Goal: Information Seeking & Learning: Understand process/instructions

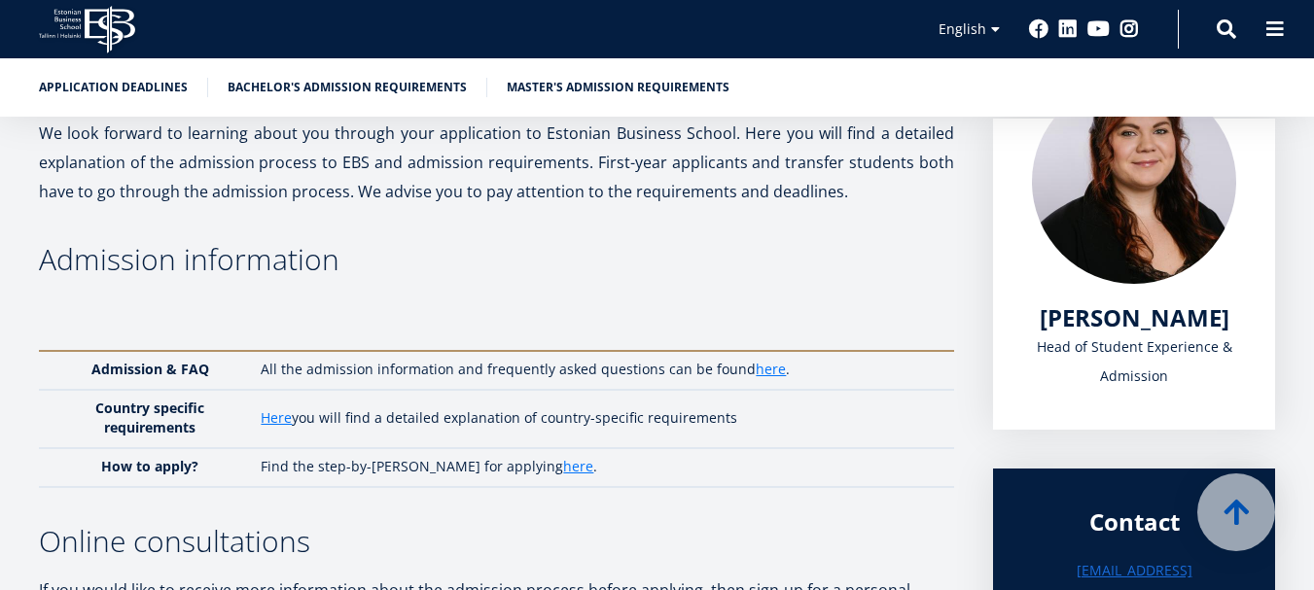
scroll to position [455, 0]
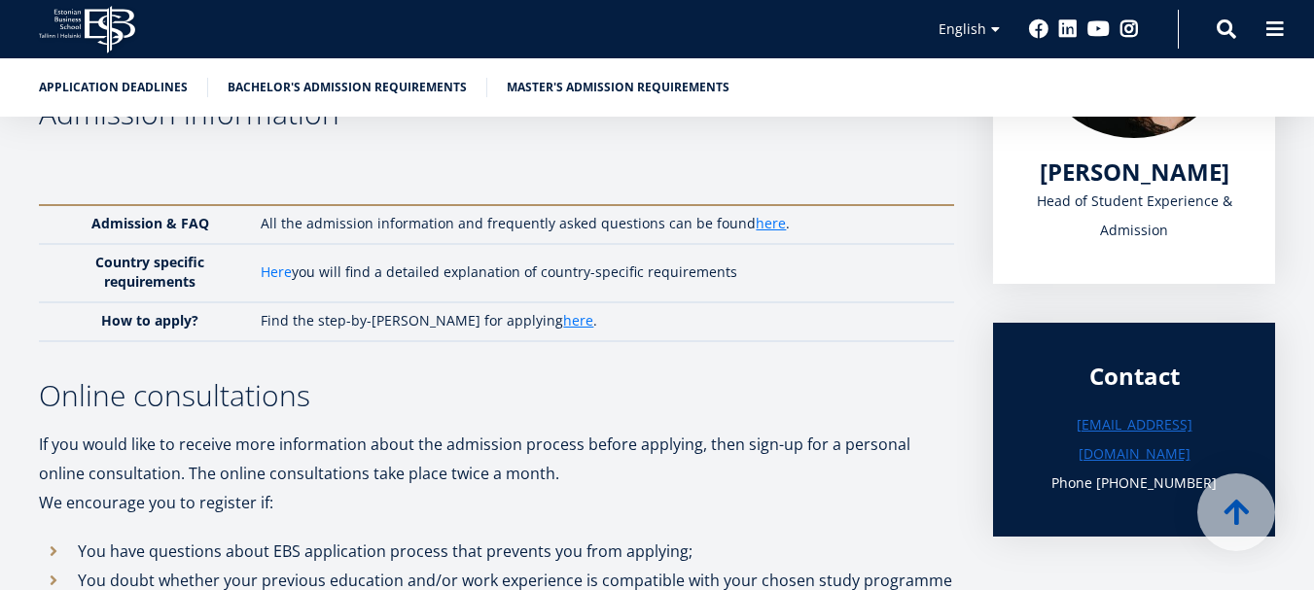
click at [282, 277] on link "Here" at bounding box center [276, 272] width 31 height 19
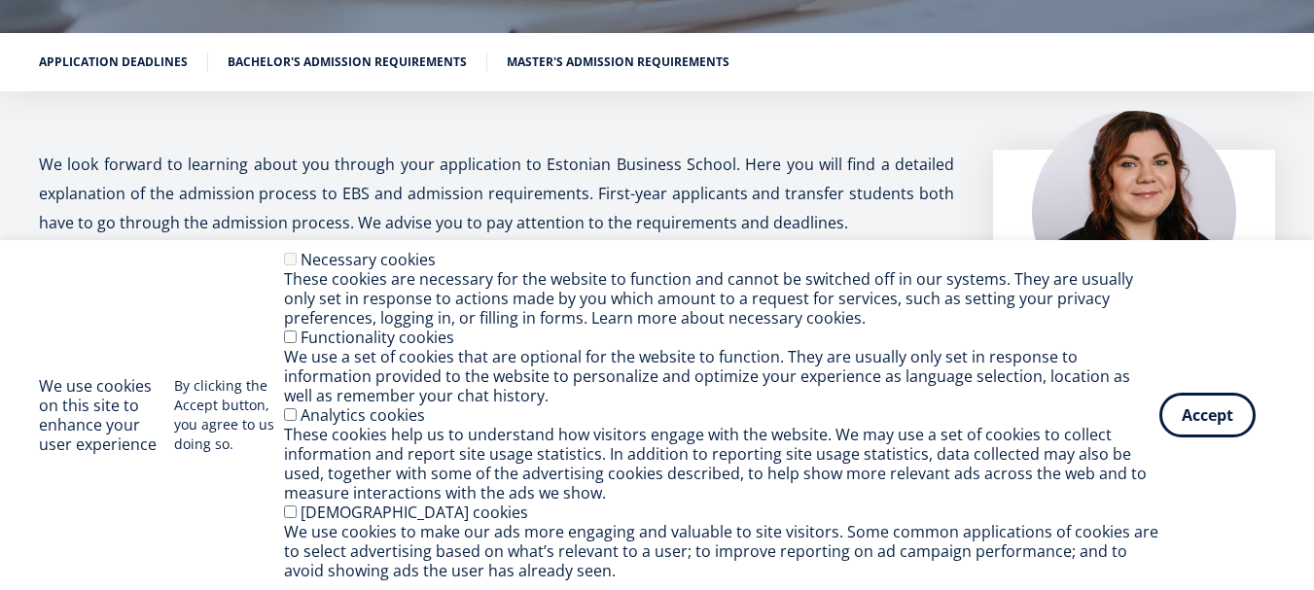
scroll to position [300, 0]
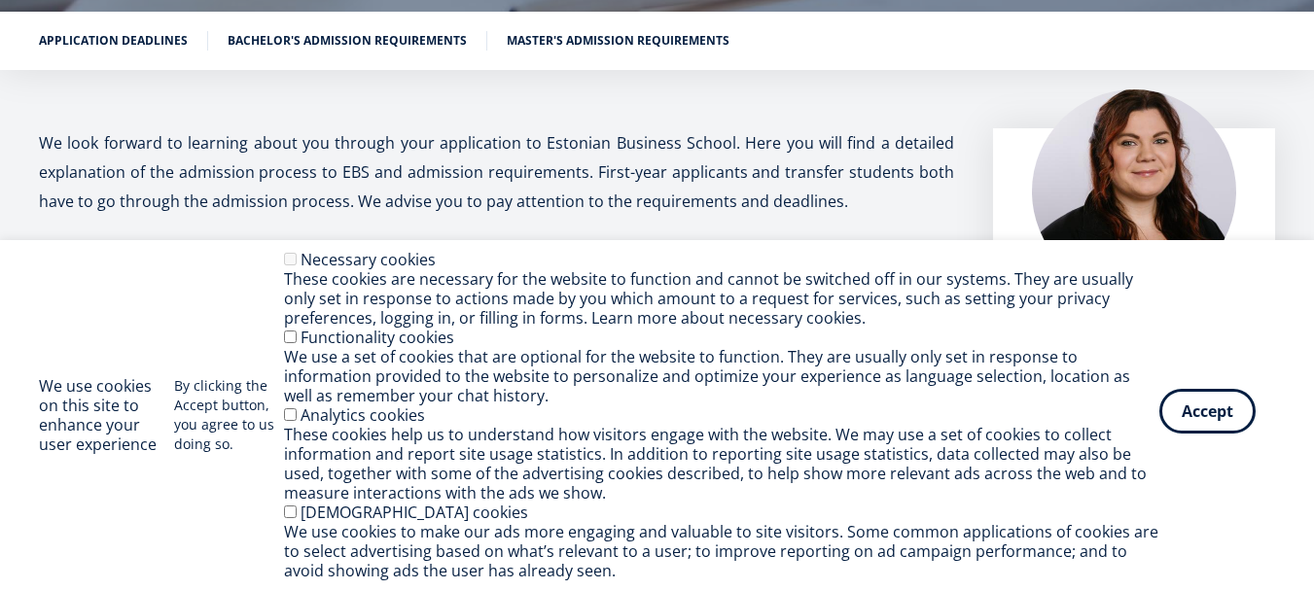
click at [1221, 407] on button "Accept" at bounding box center [1207, 411] width 96 height 45
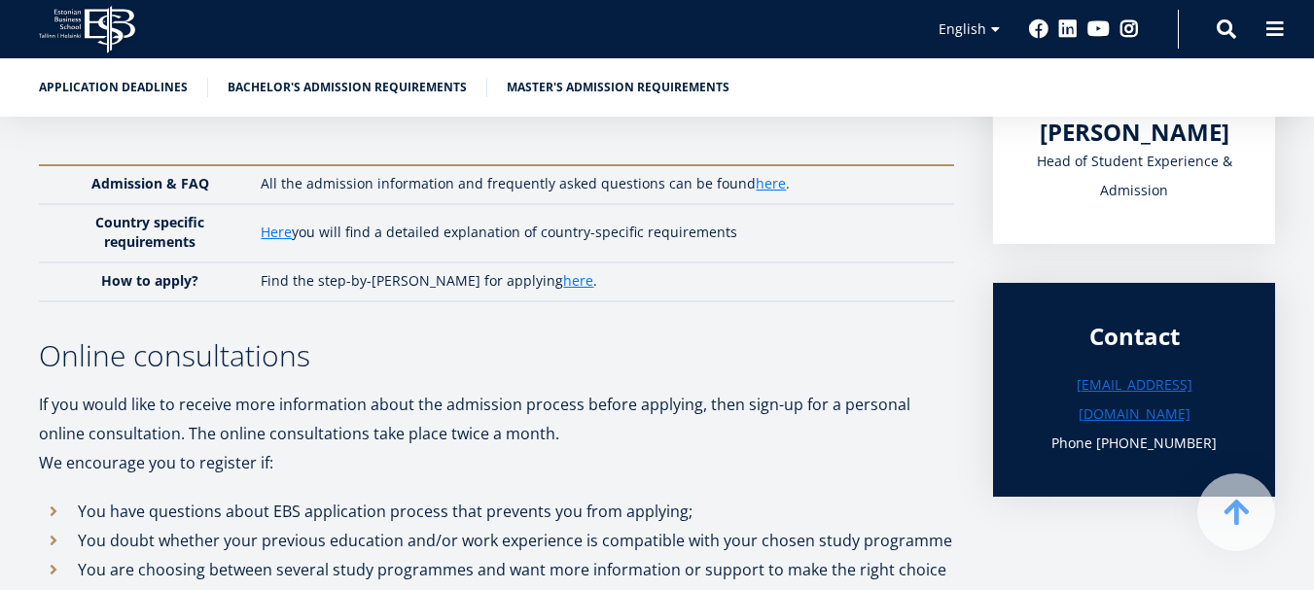
scroll to position [494, 0]
click at [563, 279] on link "here" at bounding box center [578, 281] width 30 height 19
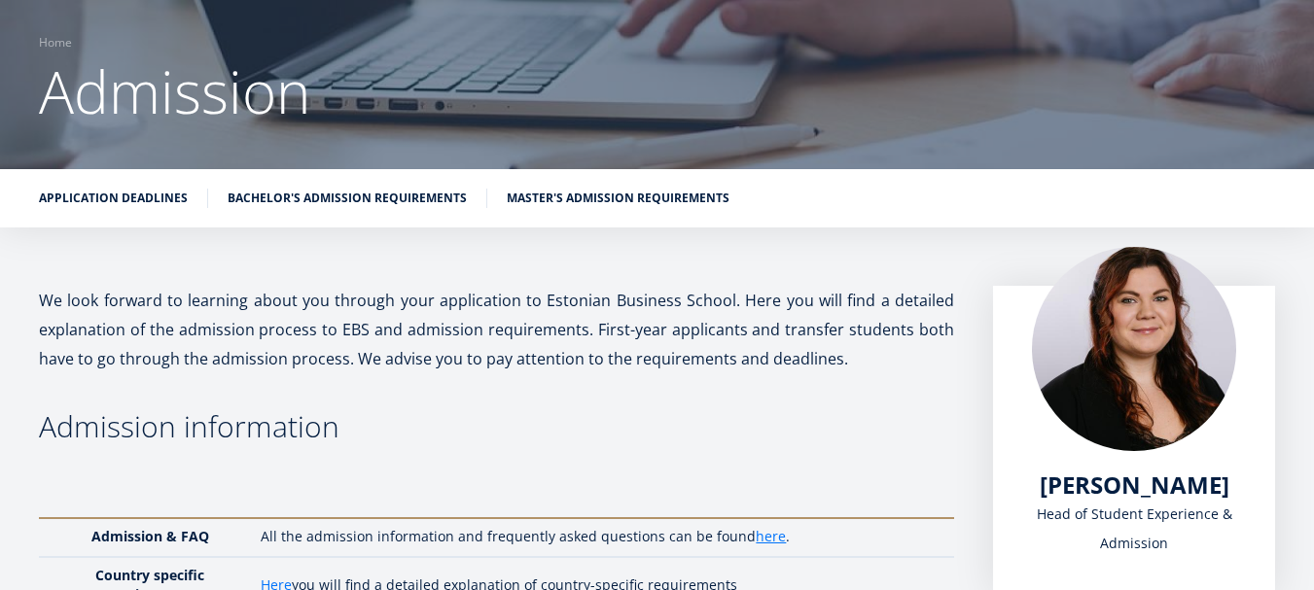
scroll to position [144, 0]
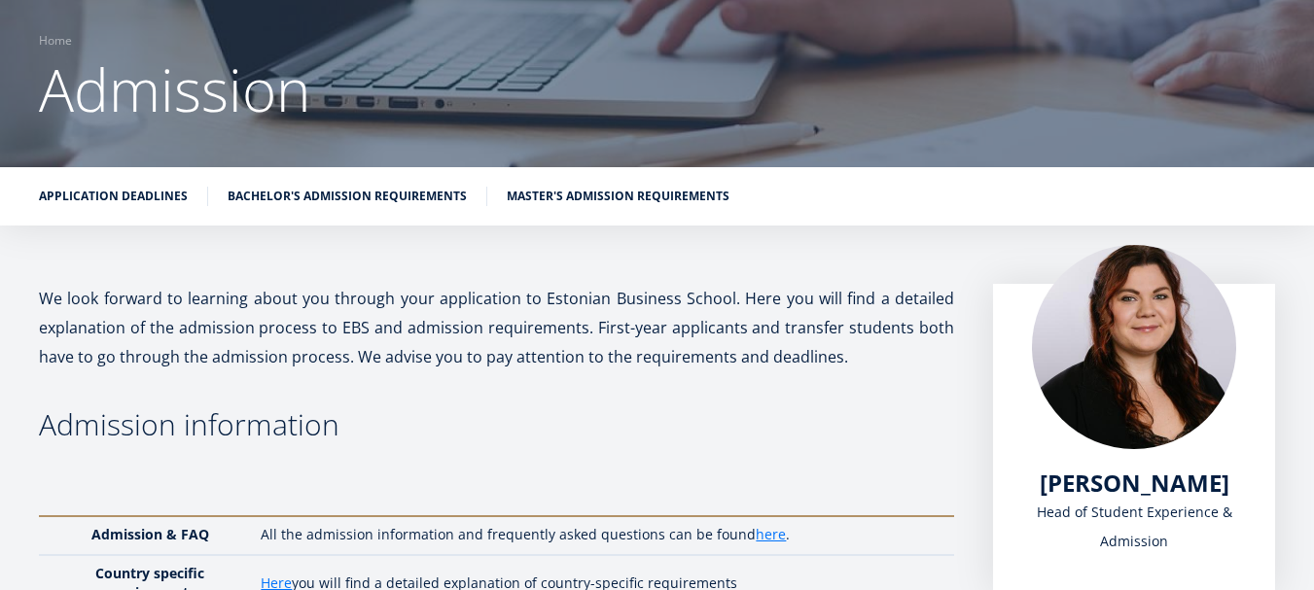
click at [419, 187] on link "Bachelor's admission requirements" at bounding box center [347, 196] width 239 height 19
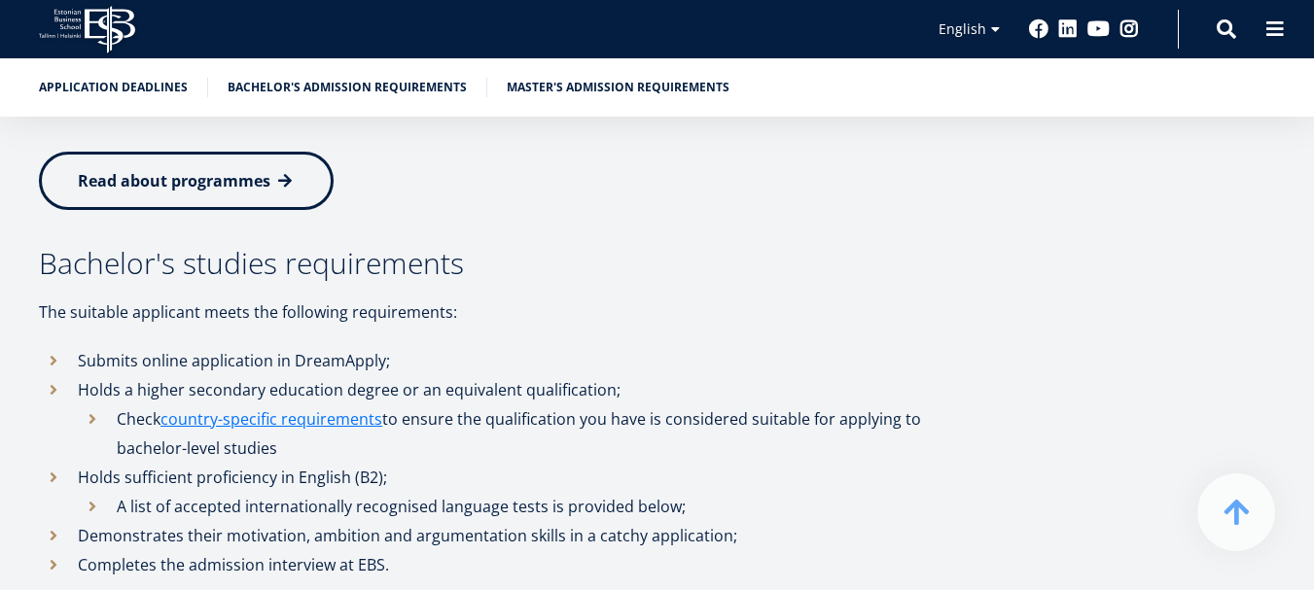
scroll to position [2172, 0]
click at [55, 464] on li "Holds sufficient proficiency in English (B2); A list of accepted internationall…" at bounding box center [501, 493] width 924 height 58
click at [51, 464] on li "Holds sufficient proficiency in English (B2); A list of accepted internationall…" at bounding box center [501, 493] width 924 height 58
click at [88, 493] on li "A list of accepted internationally recognised language tests is provided below;" at bounding box center [520, 507] width 885 height 29
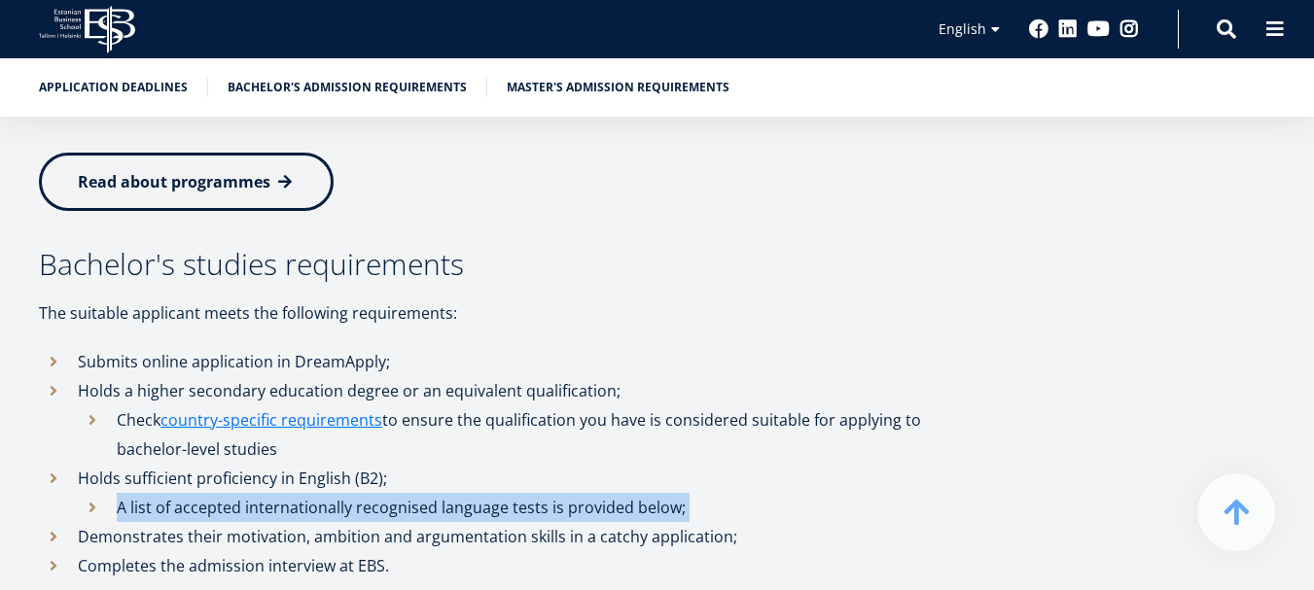
click at [88, 493] on li "A list of accepted internationally recognised language tests is provided below;" at bounding box center [520, 507] width 885 height 29
drag, startPoint x: 97, startPoint y: 413, endPoint x: 88, endPoint y: 411, distance: 9.9
click at [96, 493] on li "A list of accepted internationally recognised language tests is provided below;" at bounding box center [520, 507] width 885 height 29
click at [88, 493] on li "A list of accepted internationally recognised language tests is provided below;" at bounding box center [520, 507] width 885 height 29
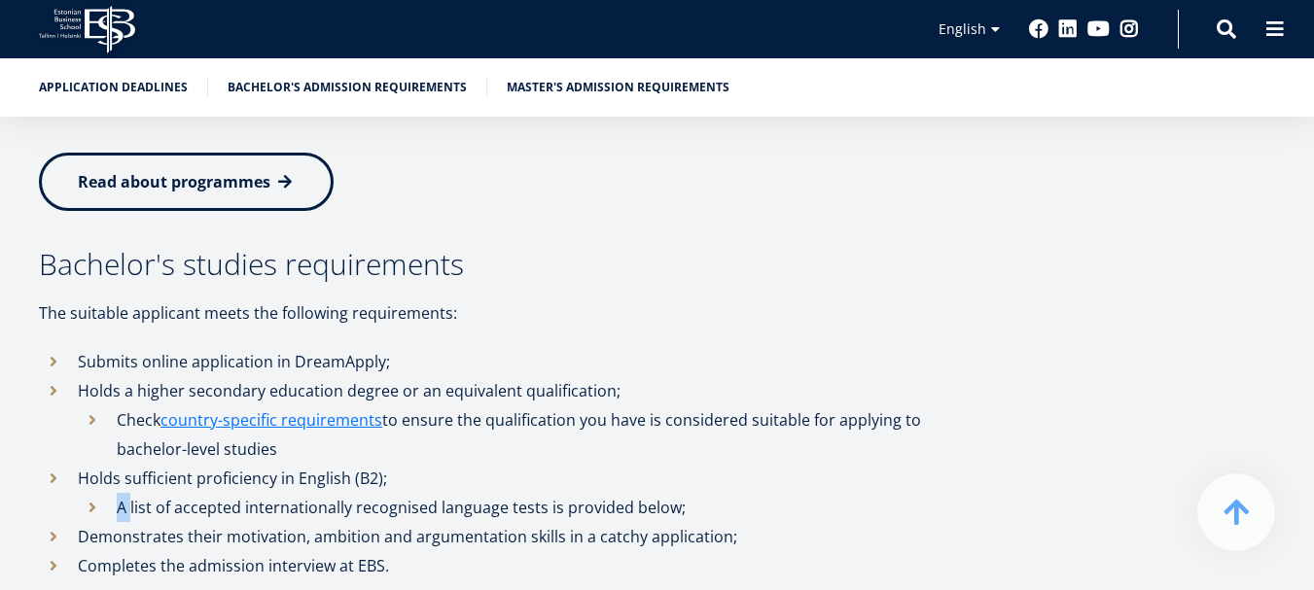
click at [88, 493] on li "A list of accepted internationally recognised language tests is provided below;" at bounding box center [520, 507] width 885 height 29
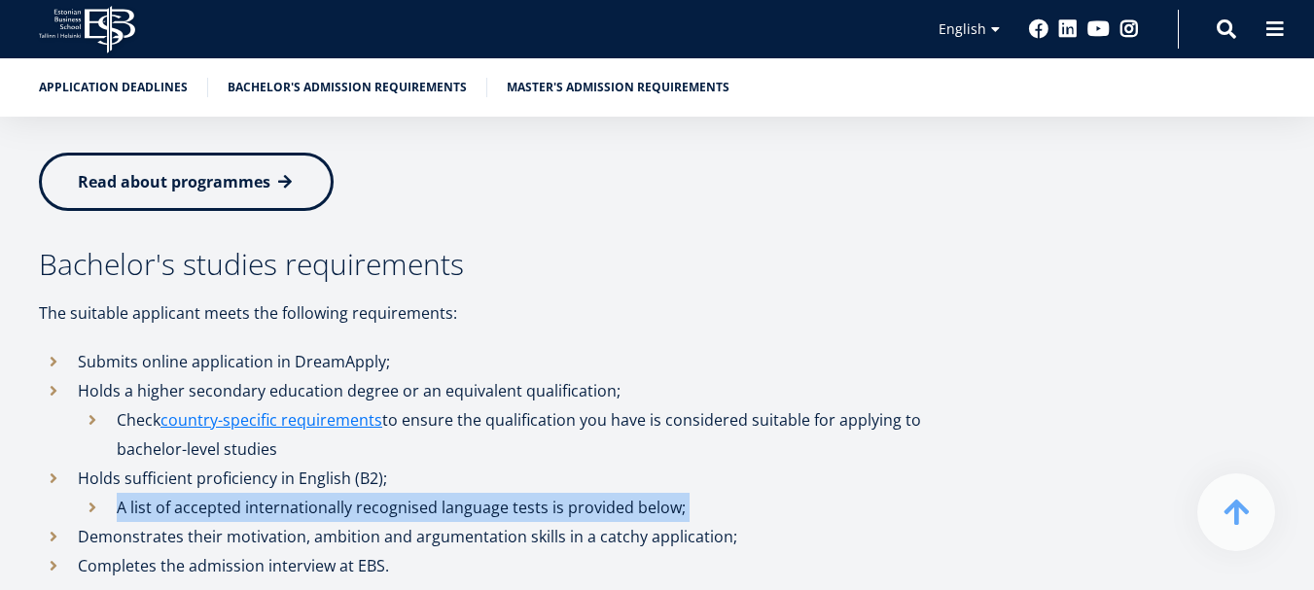
click at [88, 493] on li "A list of accepted internationally recognised language tests is provided below;" at bounding box center [520, 507] width 885 height 29
click at [326, 406] on link "country-specific requirements" at bounding box center [271, 420] width 222 height 29
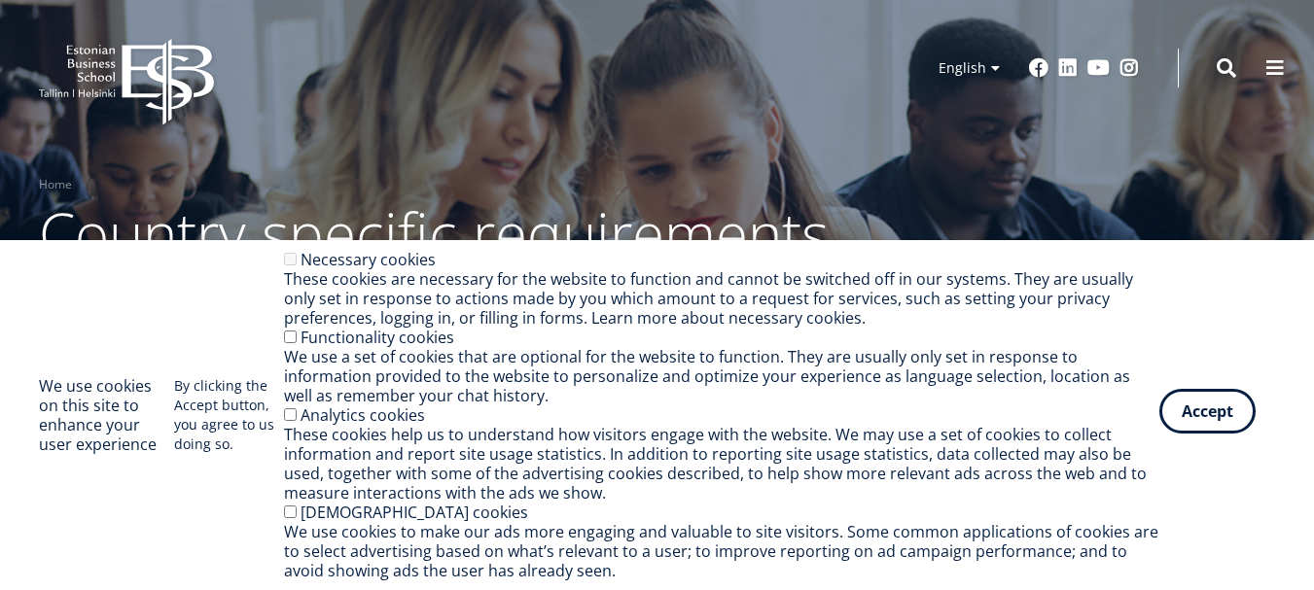
click at [1218, 428] on button "Accept" at bounding box center [1207, 411] width 96 height 45
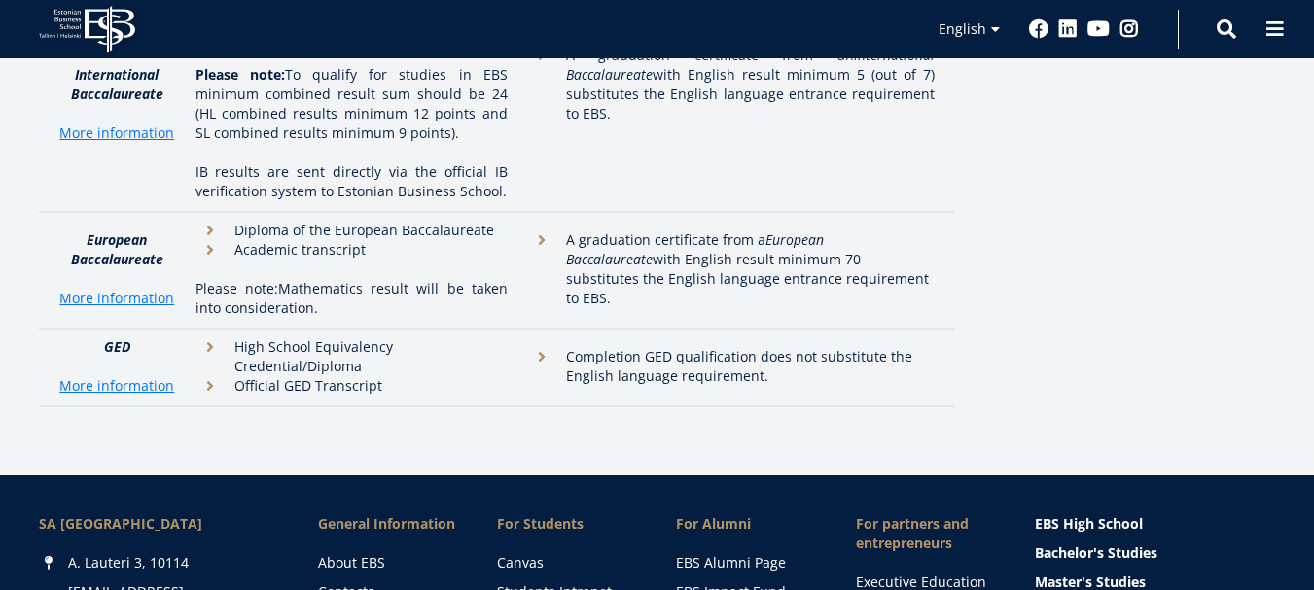
scroll to position [6130, 0]
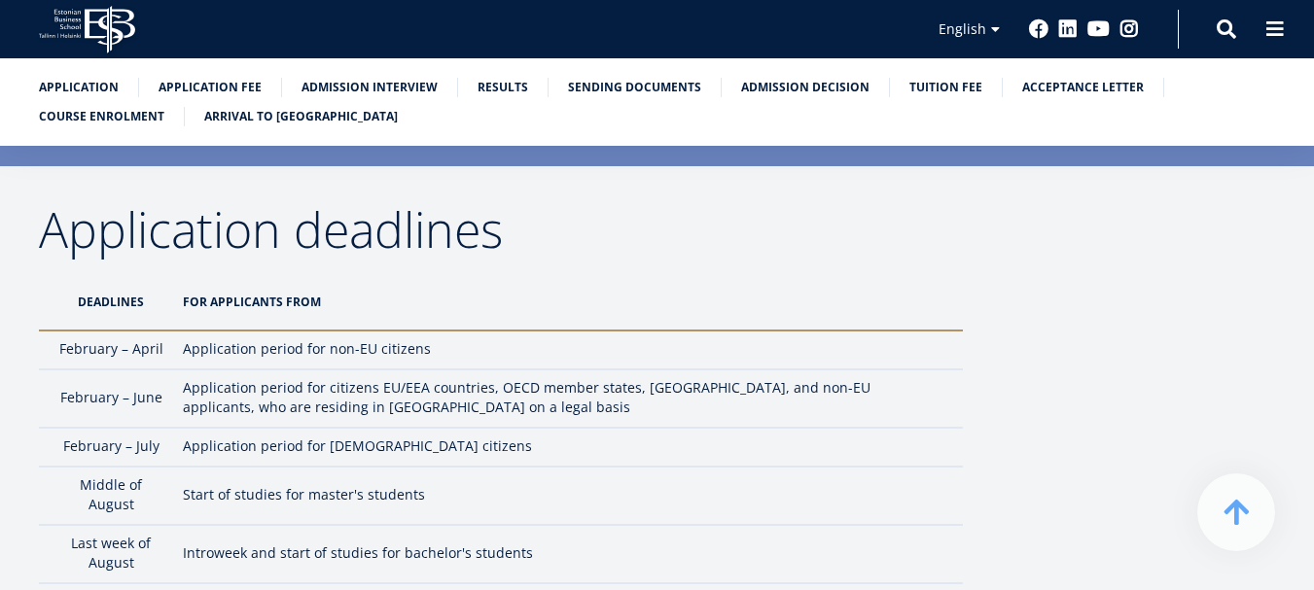
scroll to position [5835, 0]
